Goal: Task Accomplishment & Management: Use online tool/utility

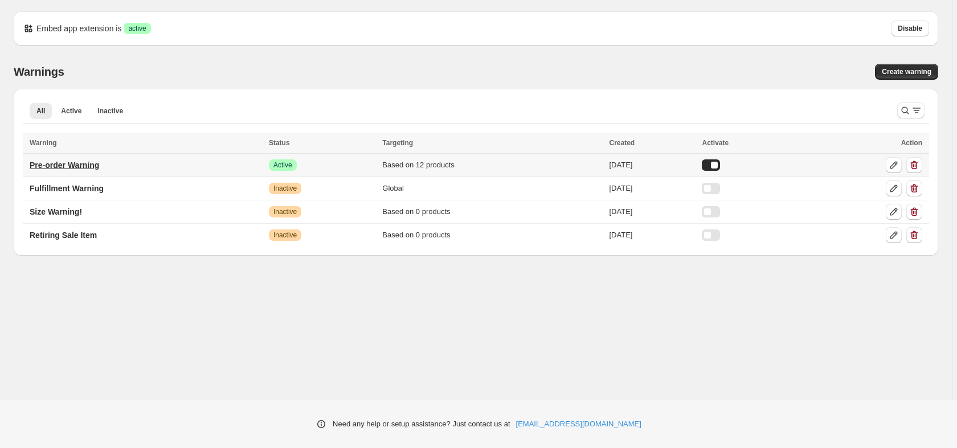
click at [89, 159] on p "Pre-order Warning" at bounding box center [64, 164] width 69 height 11
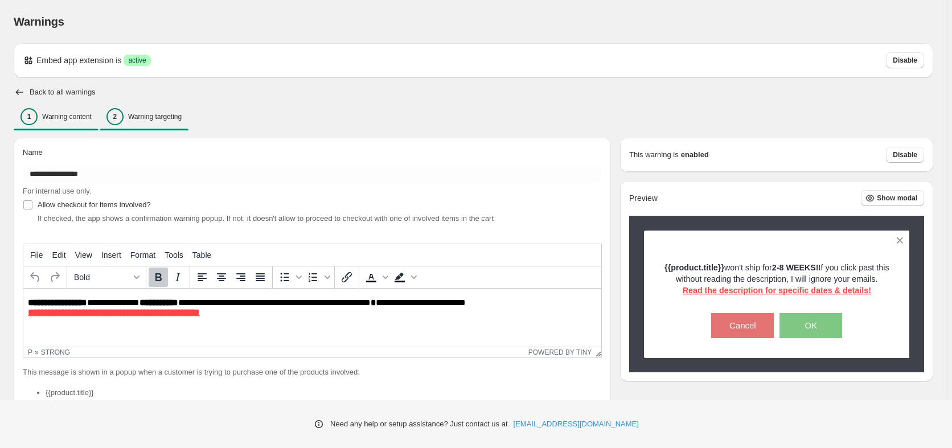
click at [137, 112] on div "2 Warning targeting" at bounding box center [143, 116] width 75 height 17
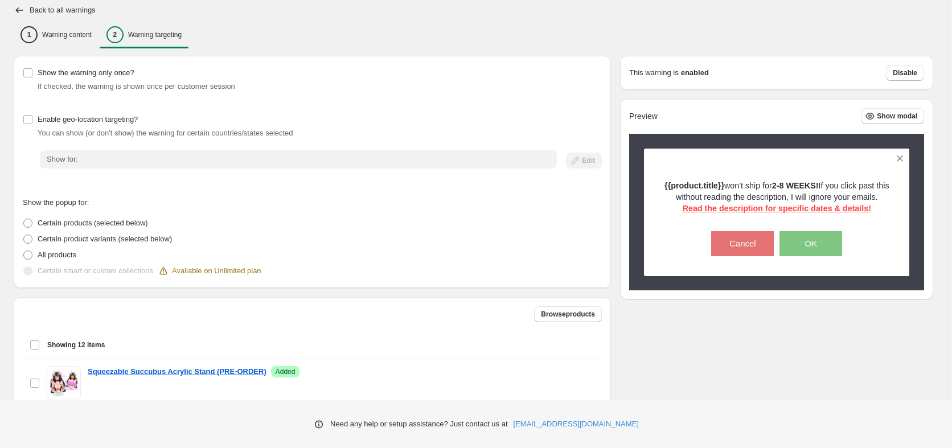
scroll to position [290, 0]
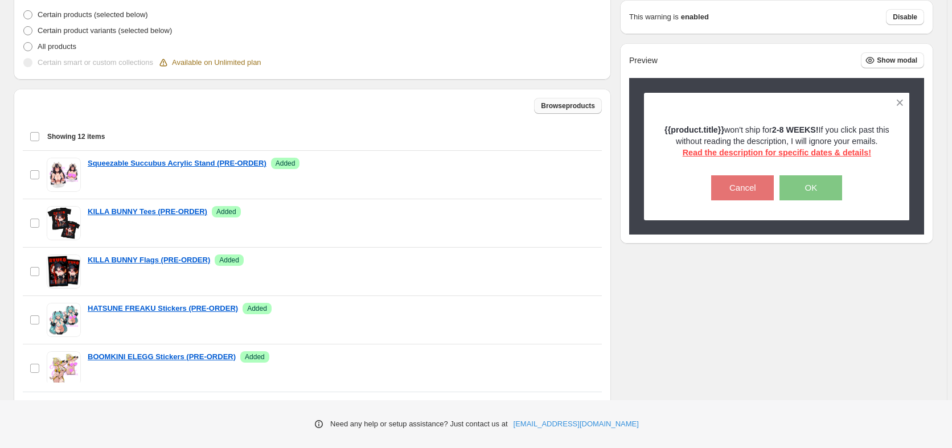
click at [577, 108] on span "Browse products" at bounding box center [568, 105] width 54 height 9
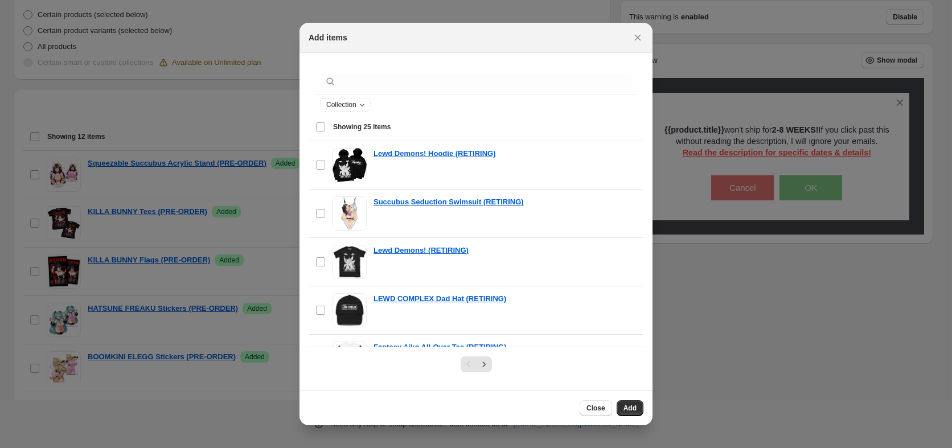
click at [389, 89] on div ":r1c:" at bounding box center [476, 81] width 321 height 25
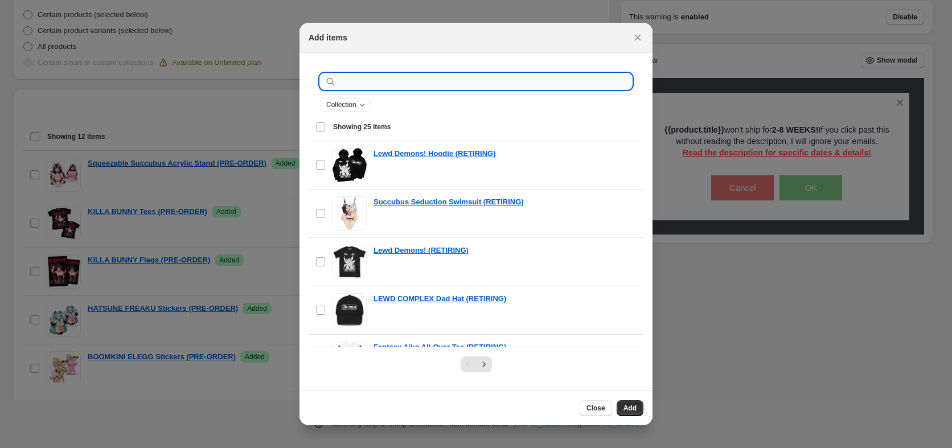
click at [383, 86] on input ":r1c:" at bounding box center [485, 81] width 294 height 16
type input "*****"
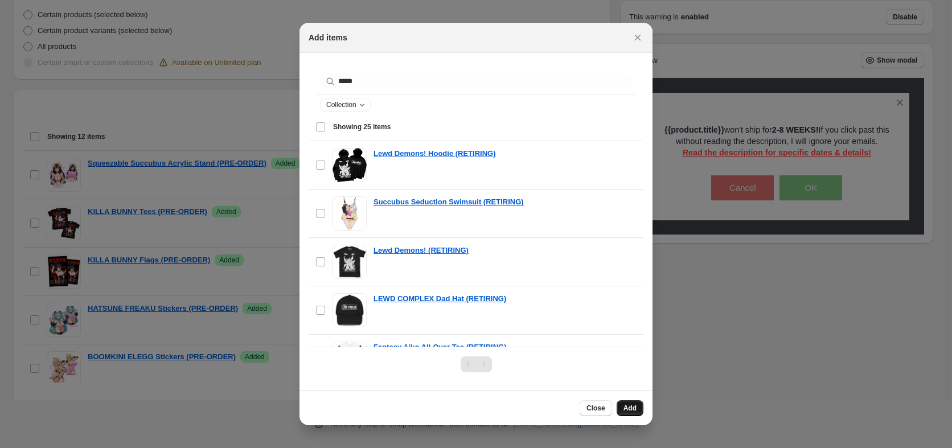
click at [629, 409] on span "Add" at bounding box center [630, 408] width 13 height 9
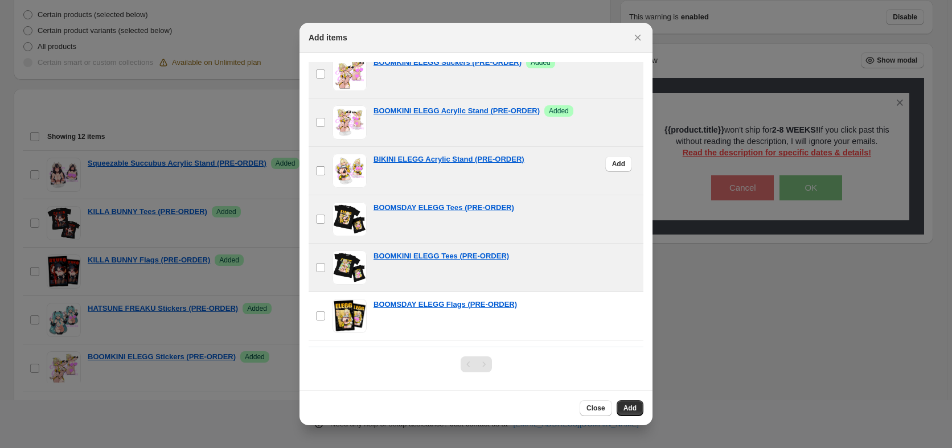
scroll to position [174, 0]
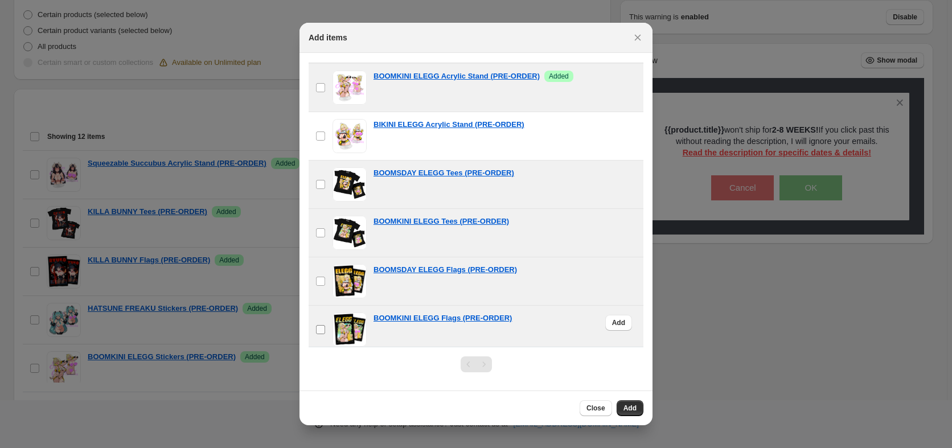
click at [322, 335] on label "checkbox" at bounding box center [321, 330] width 24 height 48
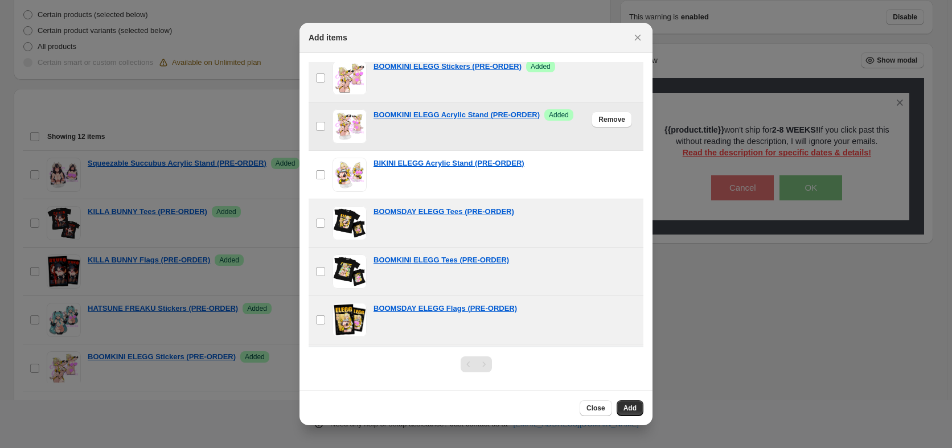
scroll to position [58, 0]
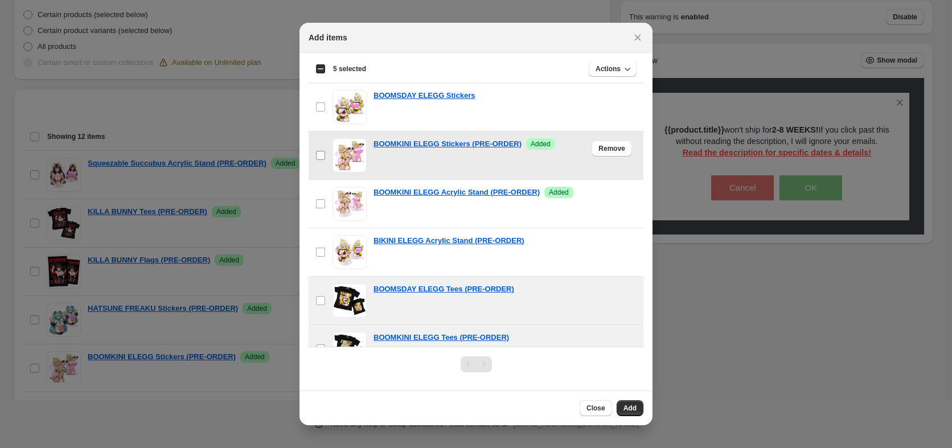
click at [325, 158] on span ":r1c:" at bounding box center [321, 155] width 10 height 10
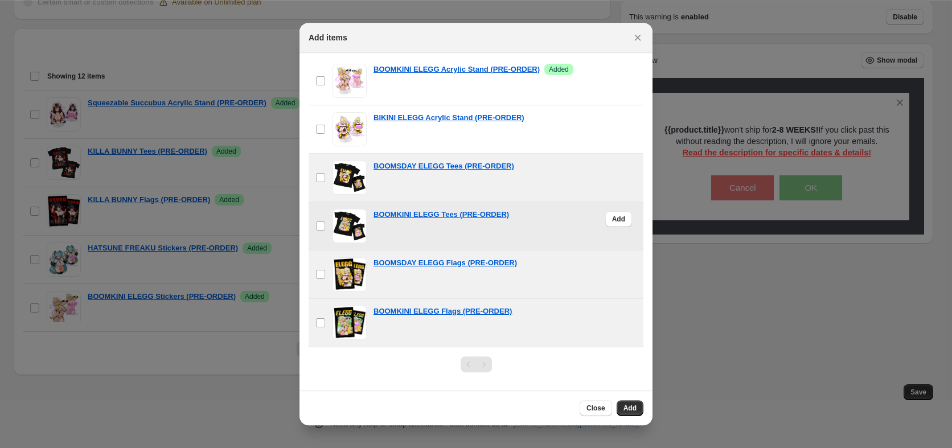
scroll to position [352, 0]
click at [630, 408] on span "Add" at bounding box center [630, 408] width 13 height 9
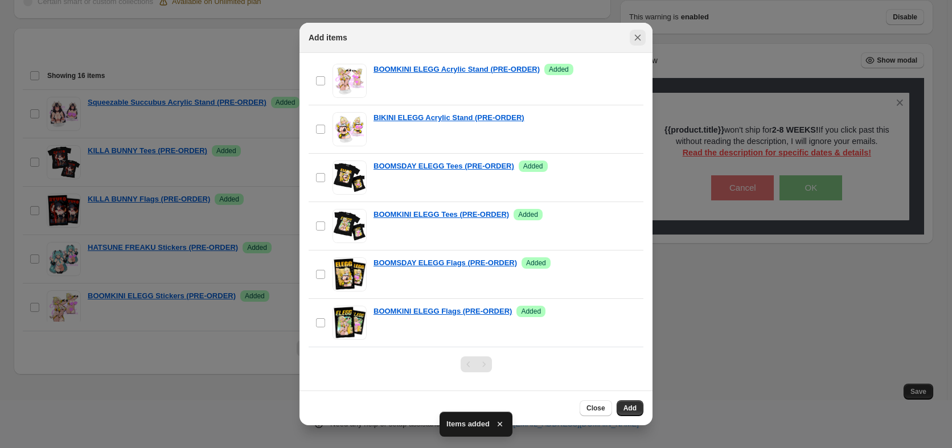
click at [637, 36] on icon "Close" at bounding box center [637, 37] width 11 height 11
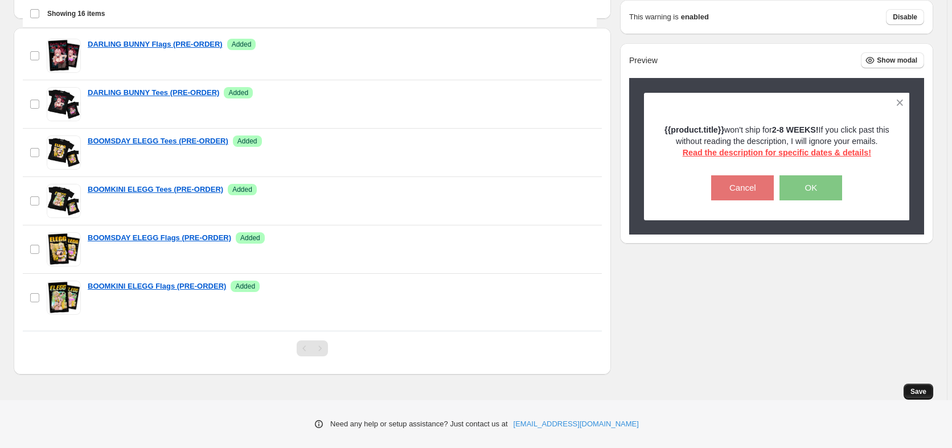
click at [917, 396] on button "Save" at bounding box center [919, 392] width 30 height 16
